Goal: Use online tool/utility: Utilize a website feature to perform a specific function

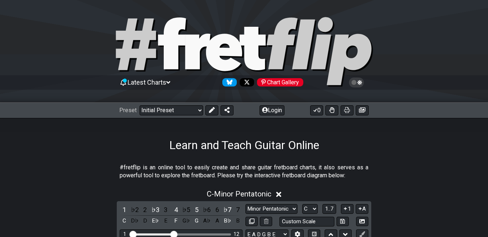
click at [392, 160] on section "#fretflip is an online tool to easily create and share guitar fretboard charts,…" at bounding box center [244, 172] width 488 height 25
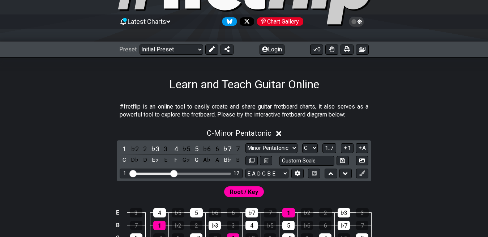
scroll to position [91, 0]
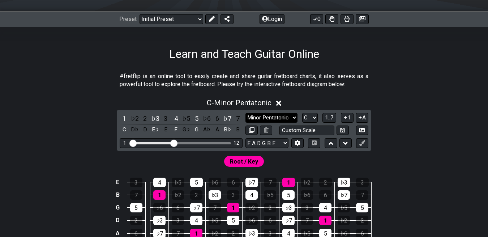
click at [279, 113] on select "Minor Pentatonic Click to edit Minor Pentatonic Major Pentatonic Minor Blues Ma…" at bounding box center [271, 118] width 52 height 10
select select "Minor / Aeolian"
click option "Minor / Aeolian" at bounding box center [0, 0] width 0 height 0
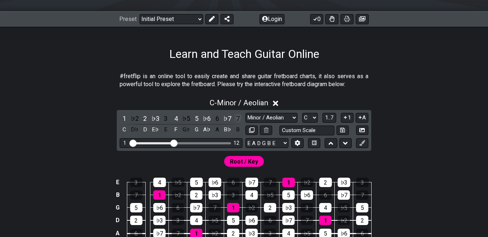
click at [236, 113] on div "7" at bounding box center [237, 118] width 9 height 10
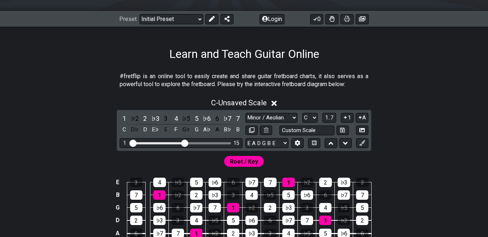
drag, startPoint x: 188, startPoint y: 103, endPoint x: 200, endPoint y: 104, distance: 12.0
click at [200, 142] on input "Visible fret range" at bounding box center [181, 142] width 103 height 0
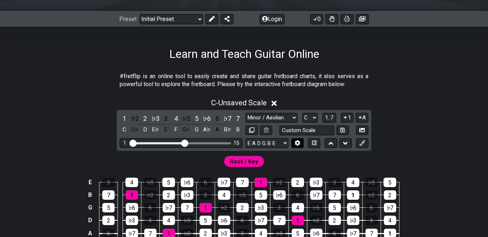
click at [295, 140] on icon at bounding box center [297, 142] width 5 height 5
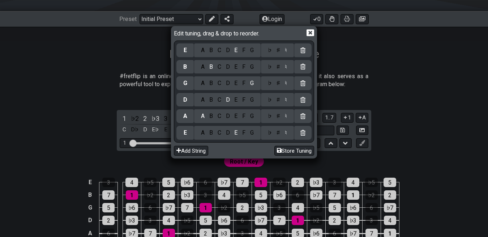
click at [300, 47] on icon at bounding box center [302, 50] width 5 height 6
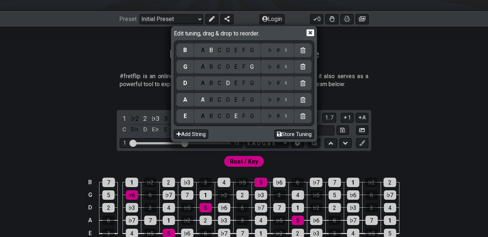
click at [300, 47] on icon at bounding box center [302, 50] width 5 height 6
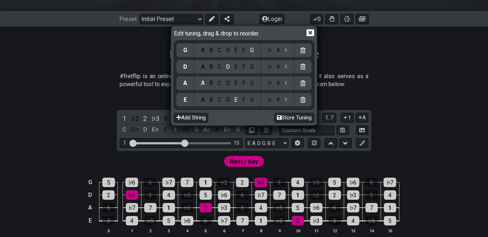
click at [307, 32] on icon at bounding box center [311, 33] width 8 height 8
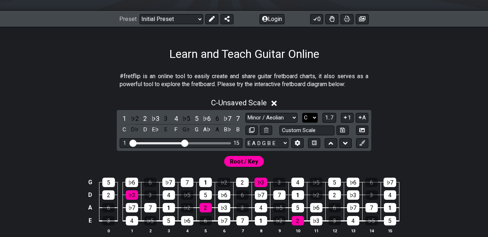
click at [302, 113] on select "A♭ A A♯ B♭ B C C♯ D♭ D D♯ E♭ E F F♯ G♭ G G♯" at bounding box center [310, 118] width 16 height 10
select select "E"
click option "E" at bounding box center [0, 0] width 0 height 0
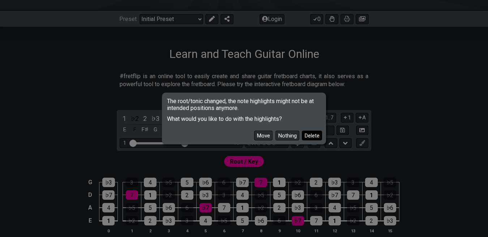
click at [302, 132] on button "Delete" at bounding box center [312, 135] width 20 height 10
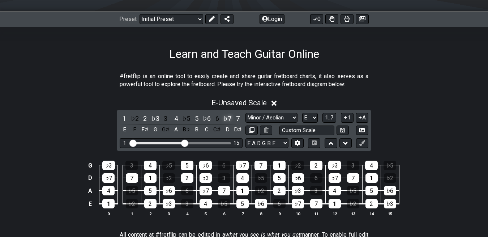
click at [230, 113] on div "♭7" at bounding box center [227, 118] width 9 height 10
click at [41, 151] on div "G ♭3 3 4 ♭5 5 ♭6 6 ♯6 7 1 ♭2 2 ♭3 3 4 ♭5 D ♯6 7 1 ♭2 2 ♭3 3 4 ♭5 5 ♭6 6 ♯6 7 1 …" at bounding box center [244, 188] width 488 height 75
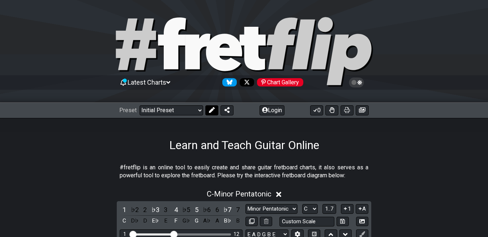
click at [209, 107] on icon at bounding box center [212, 110] width 6 height 6
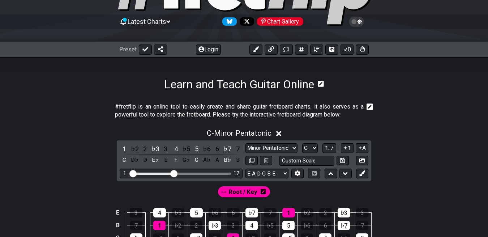
scroll to position [91, 0]
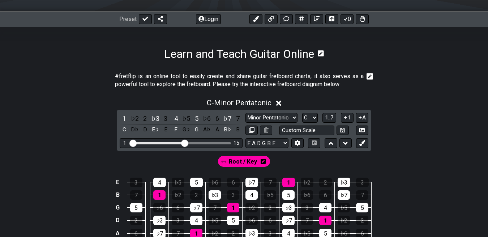
drag, startPoint x: 190, startPoint y: 103, endPoint x: 201, endPoint y: 102, distance: 11.7
click at [201, 142] on input "Visible fret range" at bounding box center [181, 142] width 103 height 0
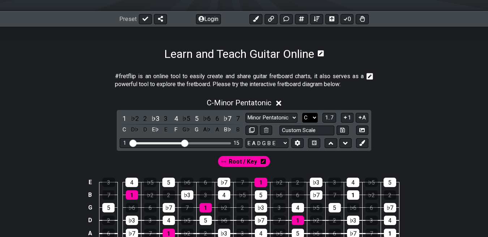
click at [302, 113] on select "A♭ A A♯ B♭ B C C♯ D♭ D D♯ E♭ E F F♯ G♭ G G♯" at bounding box center [310, 118] width 16 height 10
select select "D"
click option "D" at bounding box center [0, 0] width 0 height 0
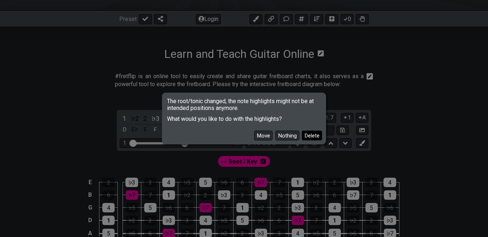
click at [302, 133] on button "Delete" at bounding box center [312, 135] width 20 height 10
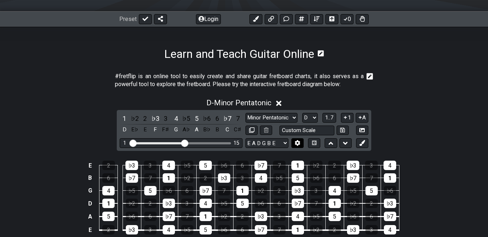
click at [291, 138] on button at bounding box center [297, 143] width 12 height 10
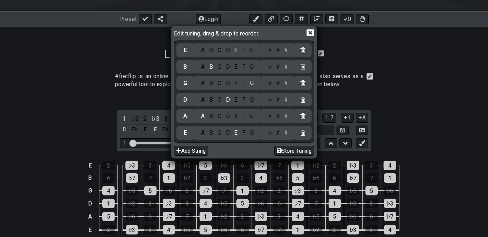
click at [300, 47] on icon at bounding box center [302, 50] width 5 height 6
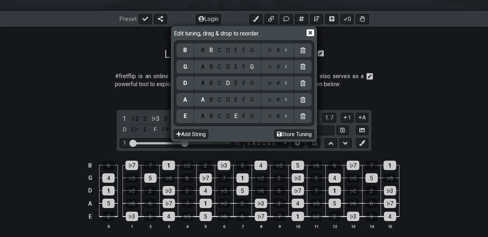
click at [300, 47] on icon at bounding box center [302, 50] width 5 height 6
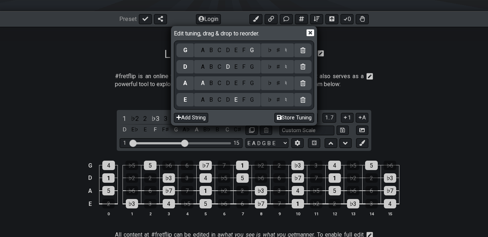
click at [307, 31] on icon at bounding box center [311, 33] width 8 height 7
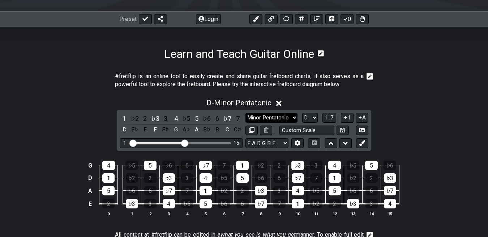
click at [276, 113] on select "Minor Pentatonic Click to edit Minor Pentatonic Major Pentatonic Minor Blues Ma…" at bounding box center [271, 118] width 52 height 10
select select "Minor / Aeolian"
click option "Minor / Aeolian" at bounding box center [0, 0] width 0 height 0
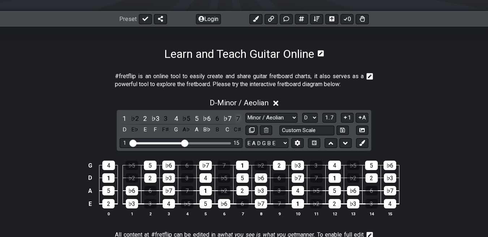
click at [236, 113] on div "7" at bounding box center [237, 118] width 9 height 10
click at [191, 113] on div "♭5" at bounding box center [185, 118] width 9 height 10
